Goal: Task Accomplishment & Management: Use online tool/utility

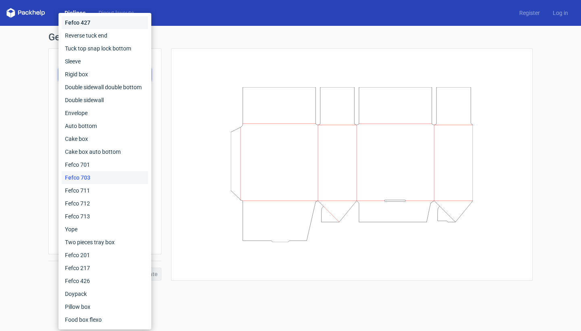
click at [96, 26] on div "Fefco 427" at bounding box center [105, 22] width 86 height 13
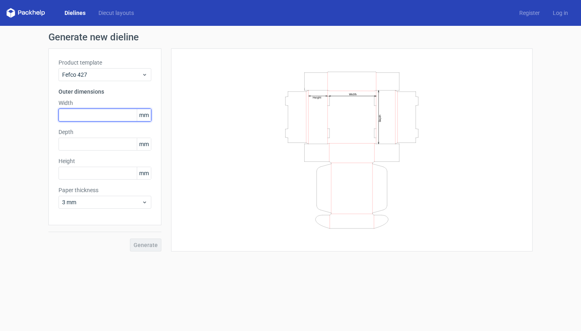
click at [105, 113] on input "text" at bounding box center [104, 114] width 93 height 13
type input "222"
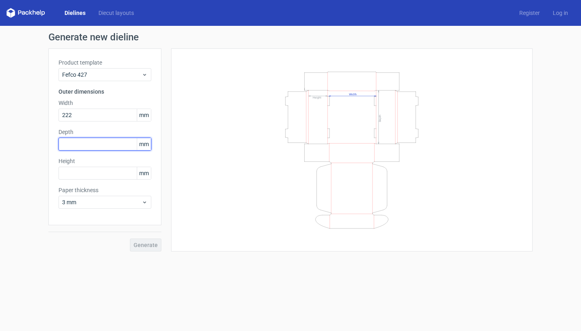
click at [97, 143] on input "text" at bounding box center [104, 144] width 93 height 13
type input "102"
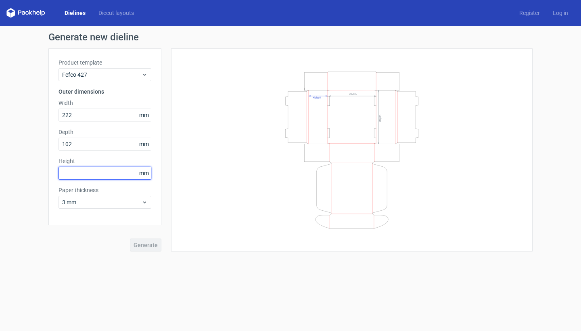
click at [76, 170] on input "text" at bounding box center [104, 173] width 93 height 13
type input "51"
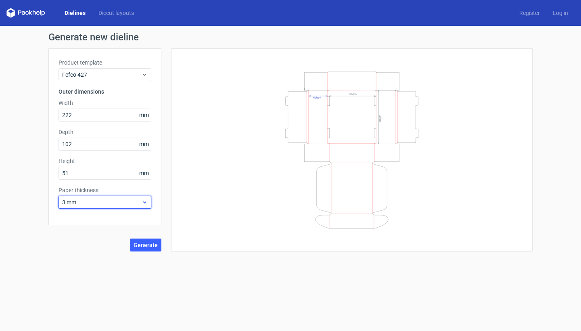
click at [80, 201] on span "3 mm" at bounding box center [101, 202] width 79 height 8
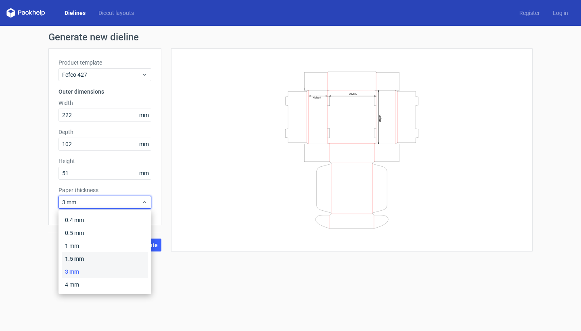
click at [93, 255] on div "1.5 mm" at bounding box center [105, 258] width 86 height 13
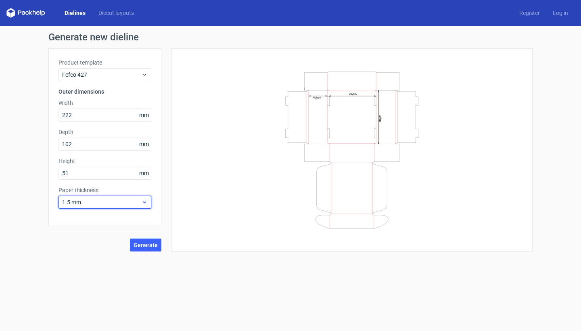
click at [127, 199] on span "1.5 mm" at bounding box center [101, 202] width 79 height 8
click at [87, 271] on div "3 mm" at bounding box center [105, 271] width 86 height 13
click at [138, 245] on span "Generate" at bounding box center [145, 245] width 24 height 6
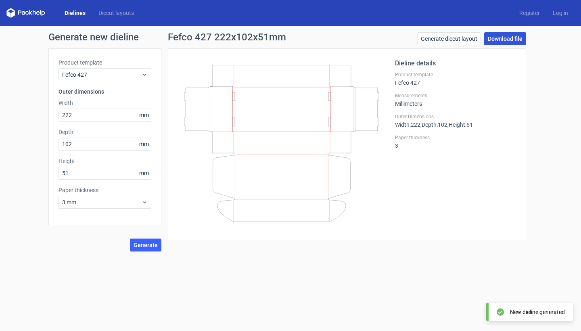
click at [502, 38] on link "Download file" at bounding box center [505, 38] width 42 height 13
